Goal: Find contact information: Find contact information

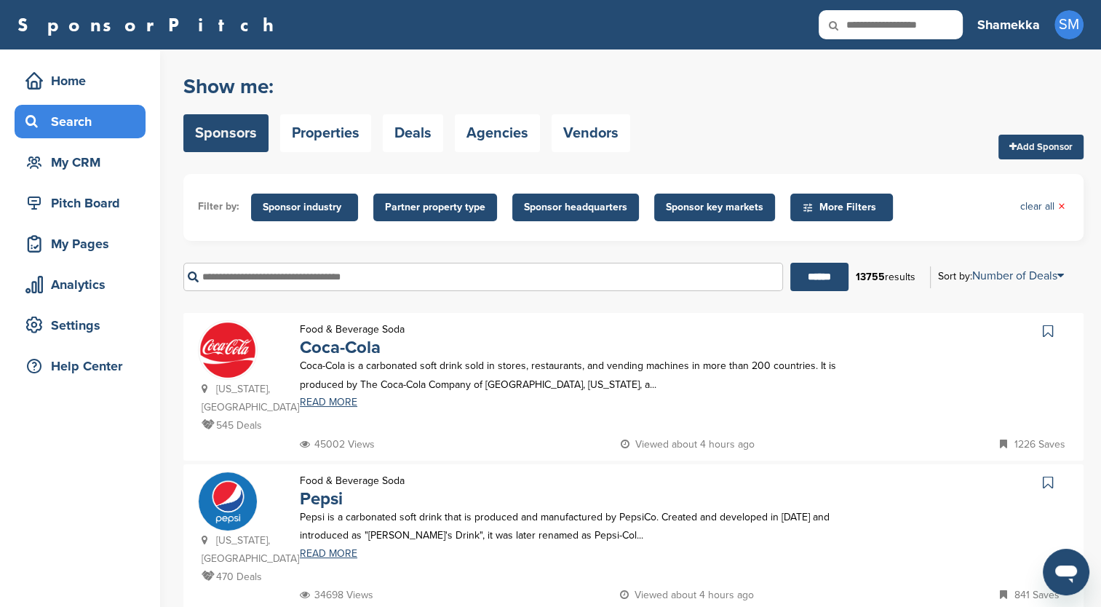
click at [349, 287] on input "text" at bounding box center [483, 277] width 600 height 28
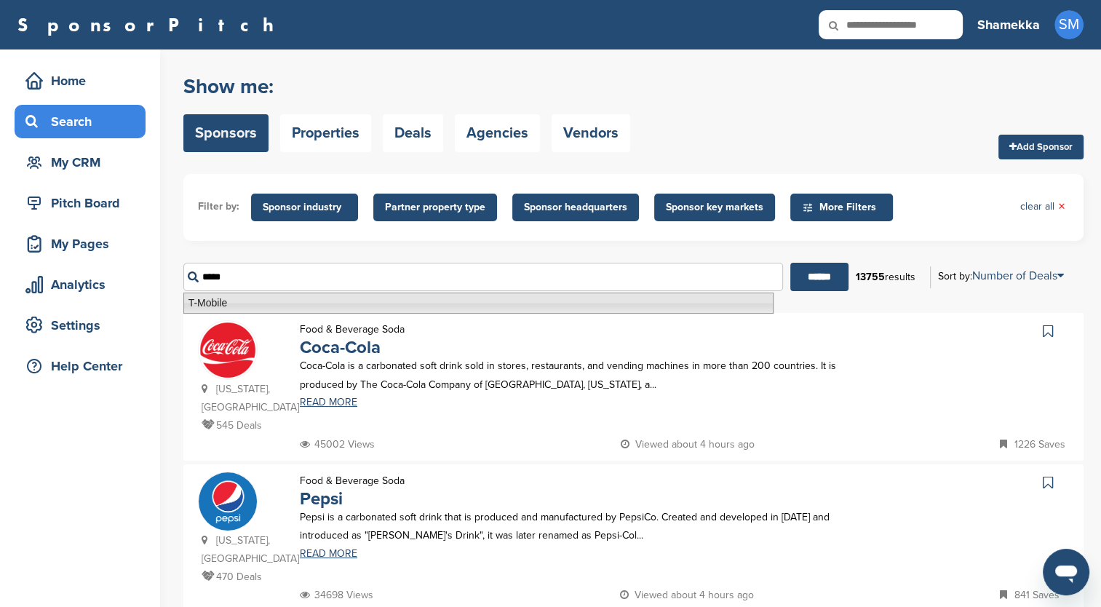
click at [352, 301] on li "T-Mobile" at bounding box center [478, 303] width 590 height 21
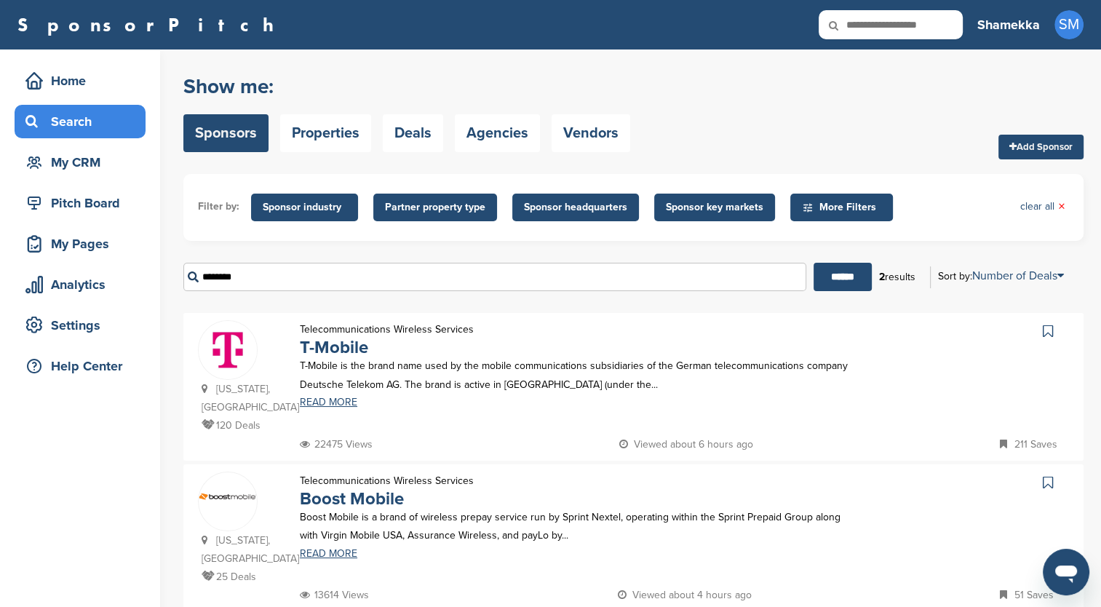
type input "********"
click at [352, 365] on p "T-Mobile is the brand name used by the mobile communications subsidiaries of th…" at bounding box center [579, 375] width 559 height 36
click at [330, 349] on link "T-Mobile" at bounding box center [334, 347] width 68 height 21
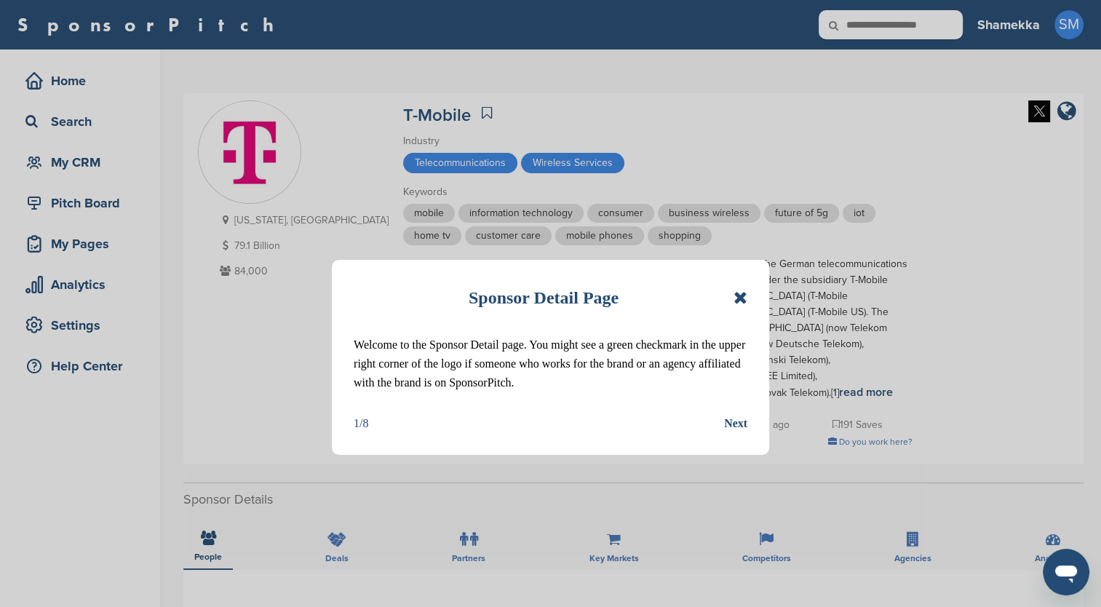
click at [745, 297] on icon at bounding box center [741, 297] width 14 height 17
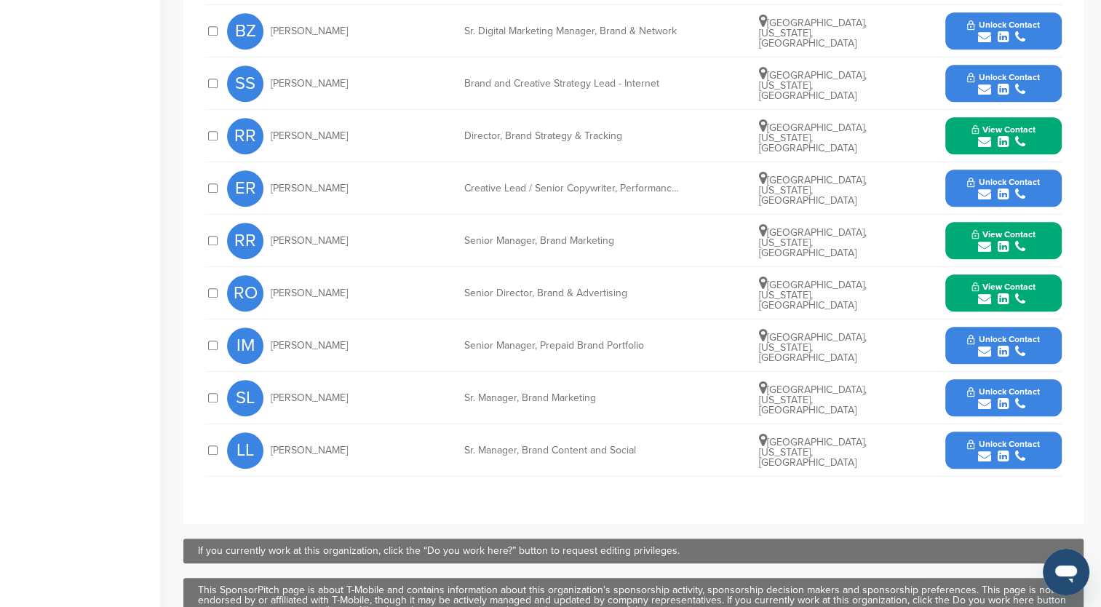
scroll to position [728, 0]
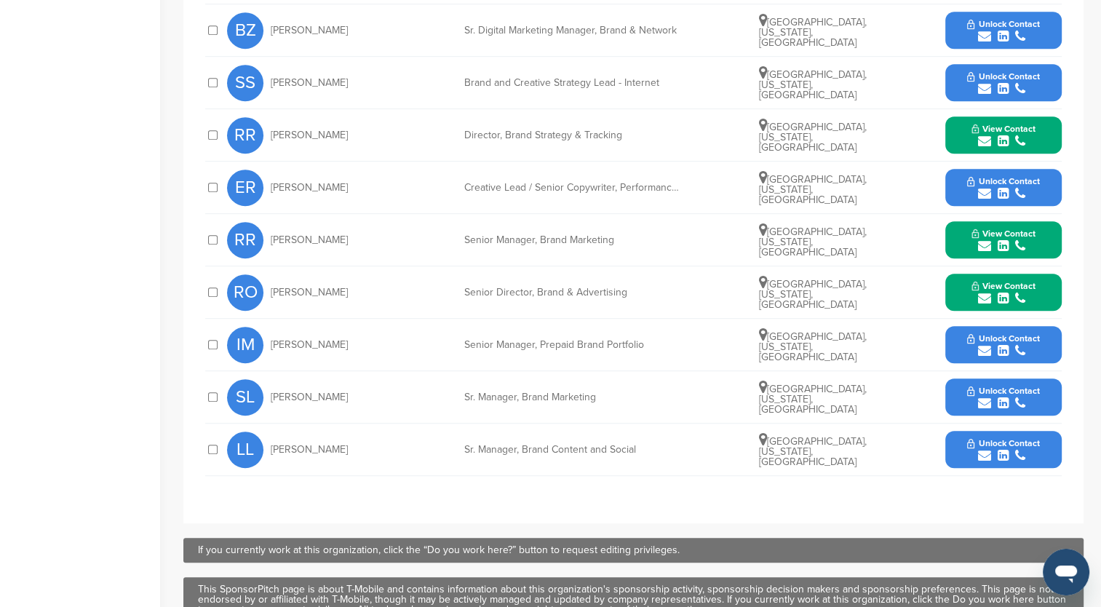
click at [978, 71] on span "Unlock Contact" at bounding box center [1003, 76] width 72 height 10
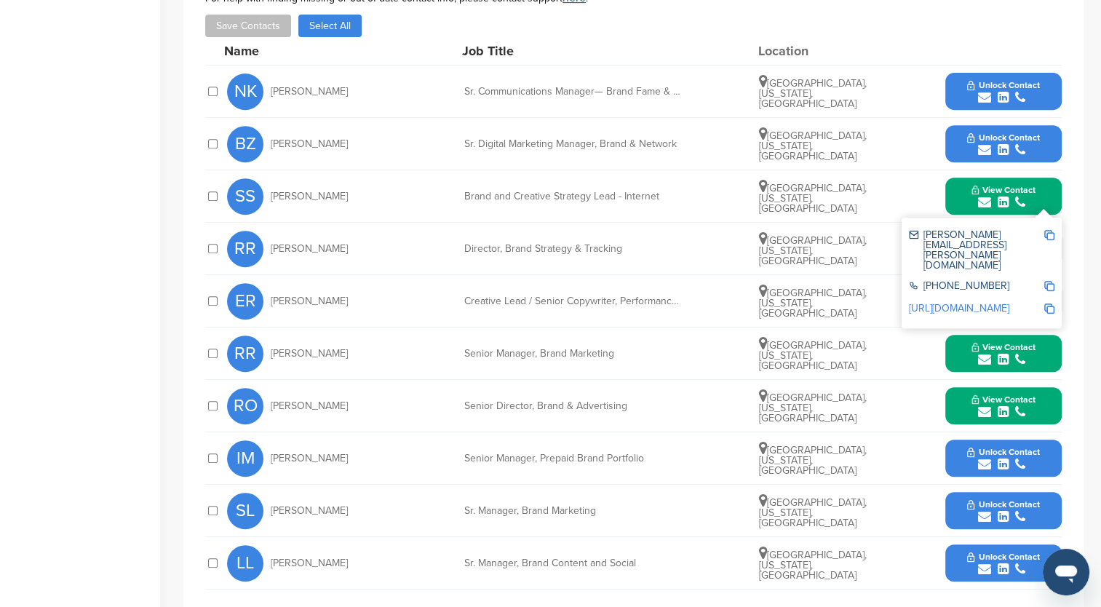
scroll to position [582, 0]
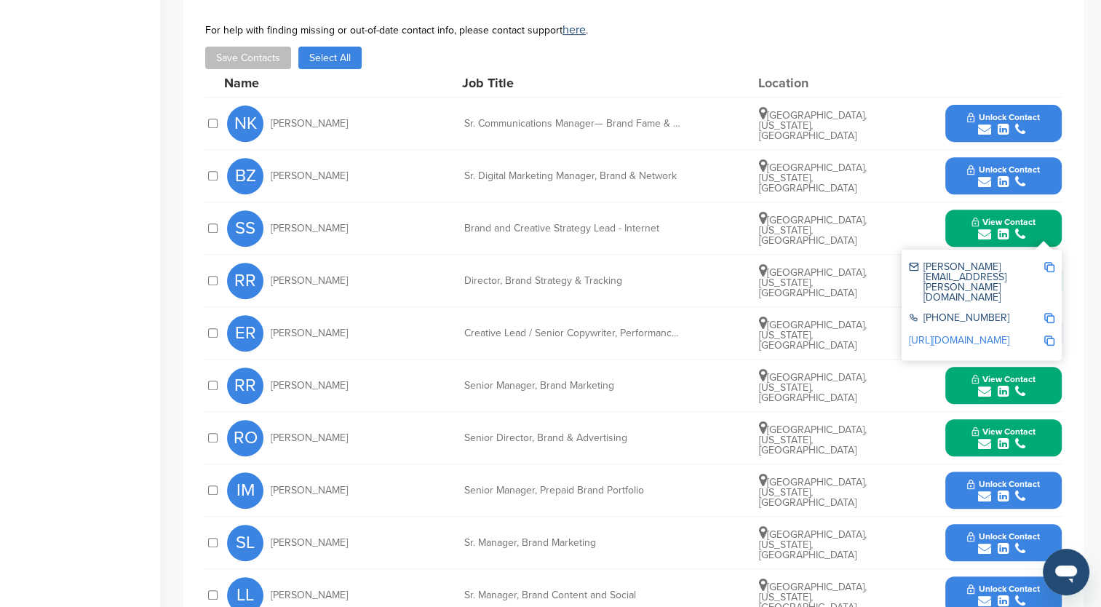
click at [986, 112] on span "Unlock Contact" at bounding box center [1003, 117] width 72 height 10
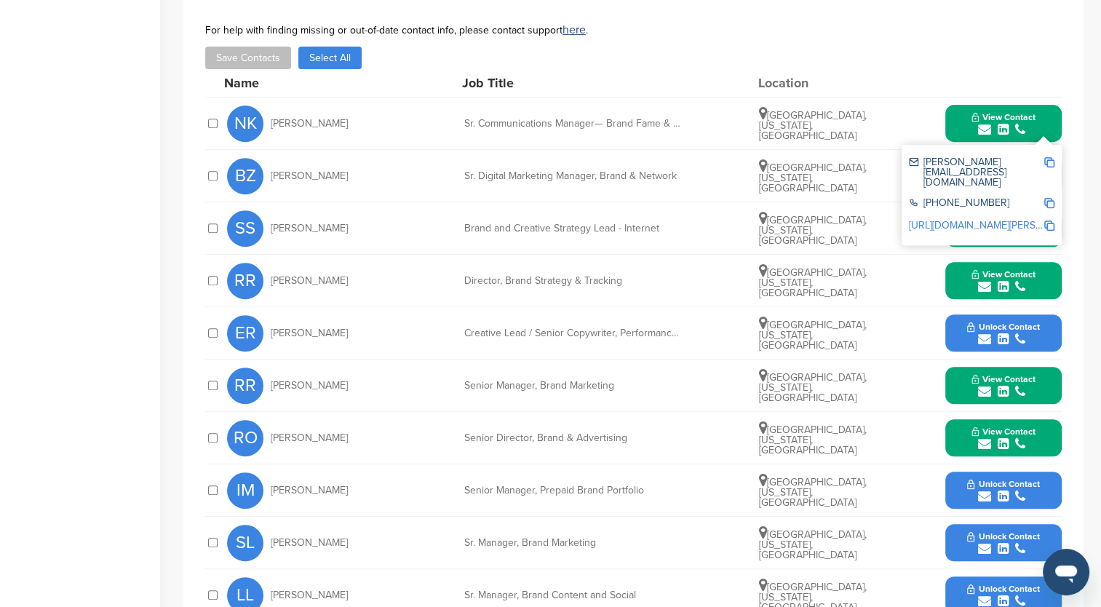
click at [998, 47] on div "Save Contacts Select All" at bounding box center [633, 58] width 856 height 23
click at [748, 47] on div "Save Contacts Select All" at bounding box center [633, 58] width 856 height 23
click at [119, 183] on div "Home Search My CRM Pitch Board My Pages Analytics Settings Help Center" at bounding box center [80, 133] width 160 height 1332
